Goal: Information Seeking & Learning: Learn about a topic

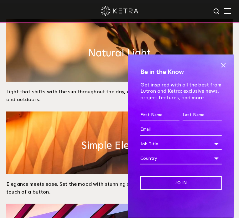
scroll to position [279, 0]
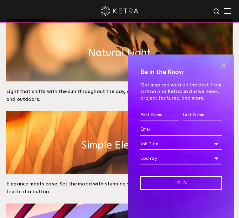
click at [224, 64] on span at bounding box center [222, 65] width 9 height 9
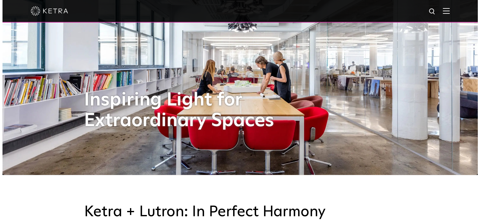
scroll to position [42, 0]
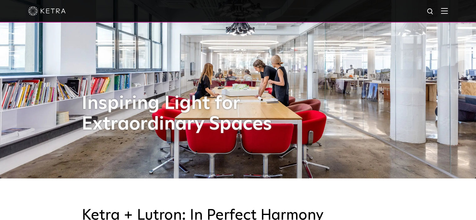
click at [238, 92] on div "Inspiring Light for Extraordinary Spaces" at bounding box center [238, 68] width 313 height 220
click at [238, 11] on img at bounding box center [444, 11] width 7 height 6
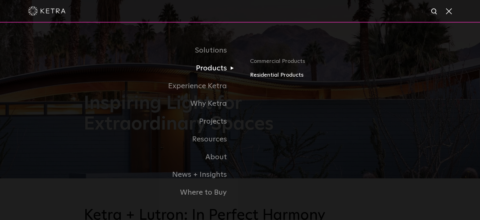
click at [238, 75] on link "Residential Products" at bounding box center [323, 75] width 146 height 9
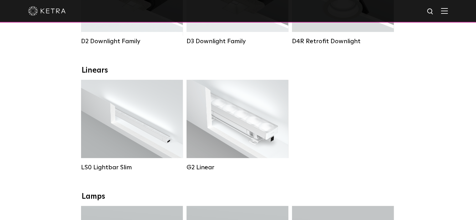
scroll to position [179, 0]
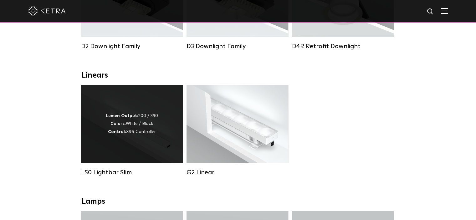
click at [133, 144] on div "Lumen Output: 200 / 350 Colors: White / Black Control: X96 Controller" at bounding box center [132, 124] width 102 height 78
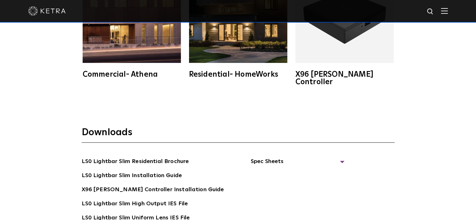
scroll to position [1032, 0]
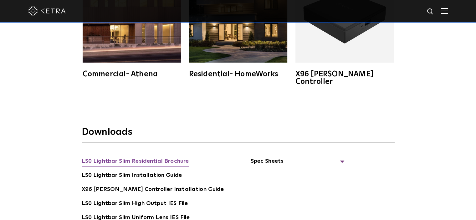
click at [182, 157] on link "LS0 Lightbar Slim Residential Brochure" at bounding box center [135, 162] width 107 height 10
click at [261, 157] on span "Spec Sheets" at bounding box center [297, 164] width 94 height 14
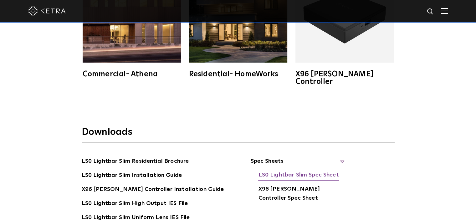
click at [264, 170] on link "LS0 Lightbar Slim Spec Sheet" at bounding box center [298, 175] width 80 height 10
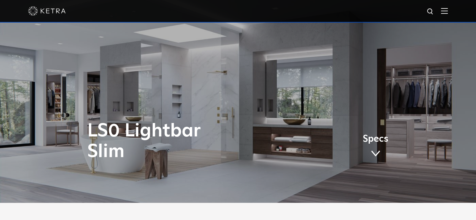
scroll to position [0, 0]
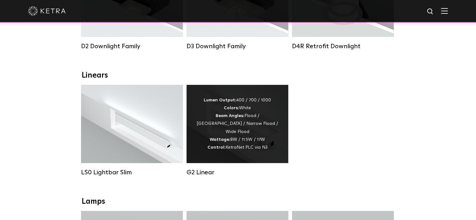
click at [239, 140] on div "Lumen Output: 400 / 700 / 1000 Colors: White Beam Angles: Flood / Graze / Narro…" at bounding box center [237, 123] width 83 height 55
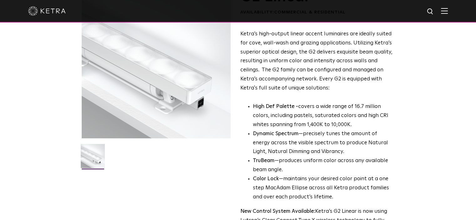
scroll to position [54, 0]
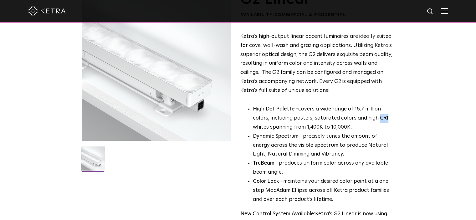
drag, startPoint x: 376, startPoint y: 118, endPoint x: 385, endPoint y: 118, distance: 8.5
click at [385, 118] on p "High Def Palette - covers a wide range of 16.7 million colors, including pastel…" at bounding box center [323, 118] width 140 height 27
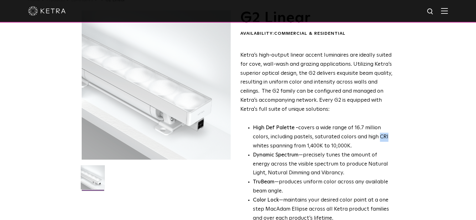
scroll to position [0, 0]
